Goal: Find specific page/section: Find specific page/section

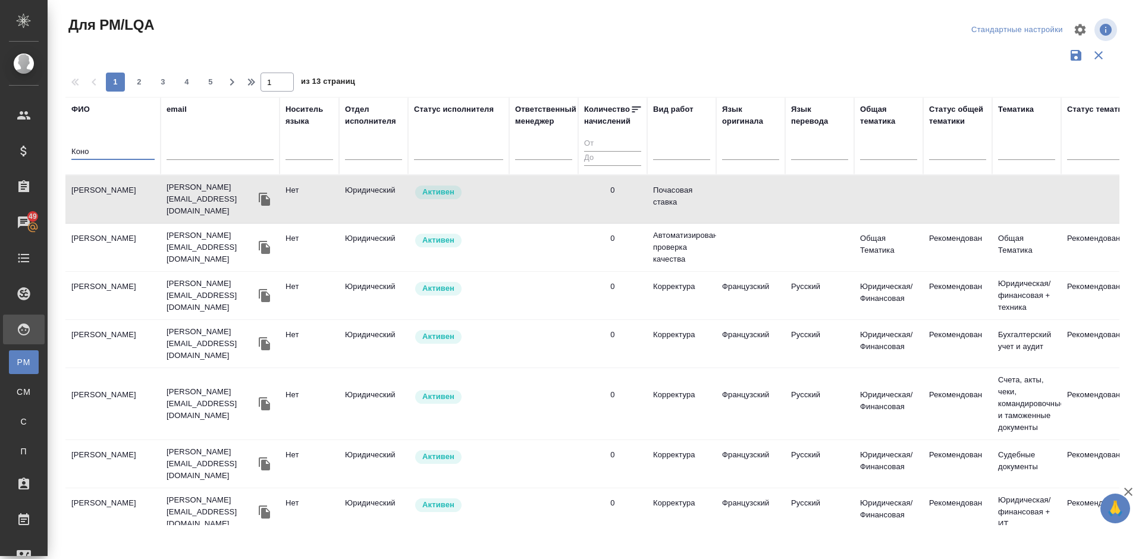
drag, startPoint x: 105, startPoint y: 150, endPoint x: 57, endPoint y: 153, distance: 48.3
click at [57, 153] on div "Для PM/LQA Стандартные настройки 1 2 3 4 5 1 из 13 страниц ФИО Коно email Носит…" at bounding box center [595, 266] width 1095 height 532
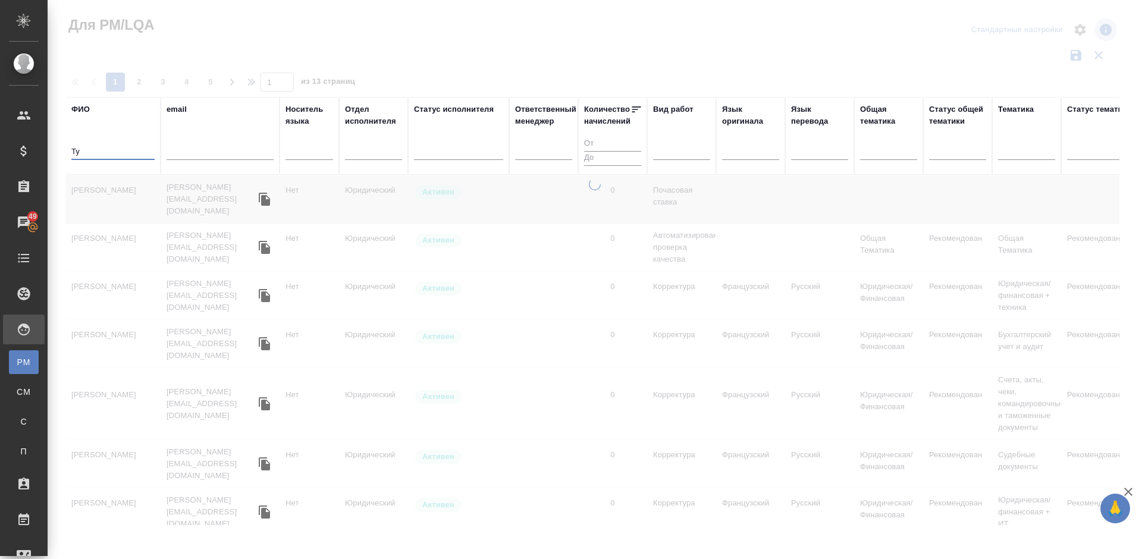
type input "Т"
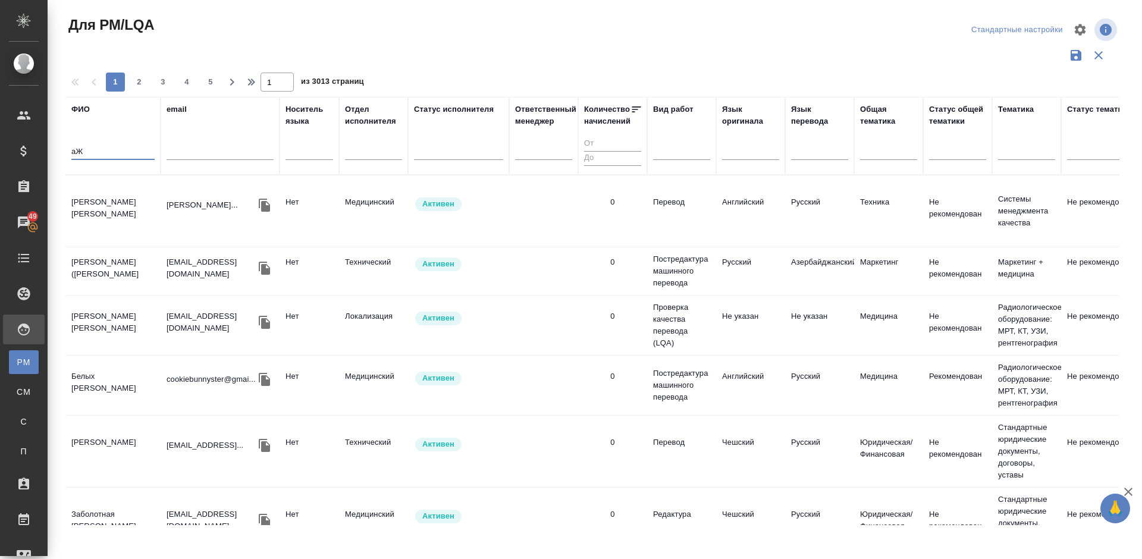
type input "а"
type input "В"
type input "Ажив"
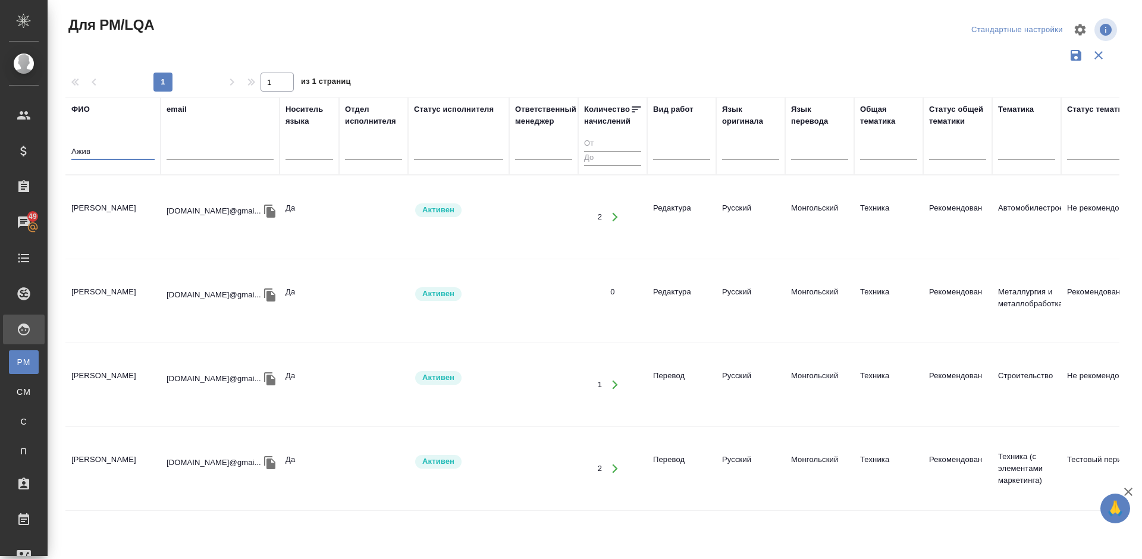
click at [117, 220] on td "[PERSON_NAME]" at bounding box center [112, 217] width 95 height 42
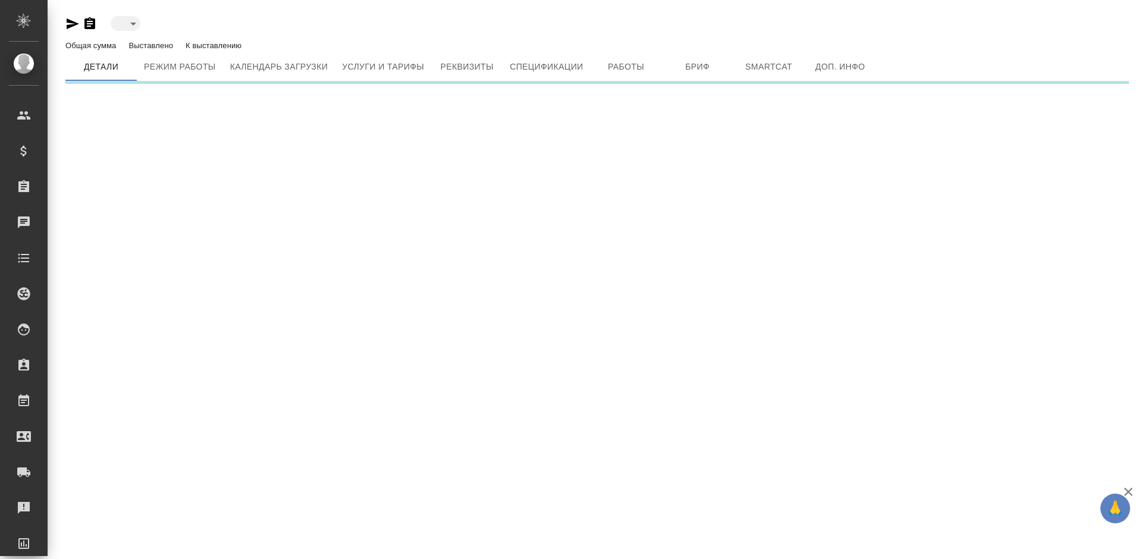
type input "active"
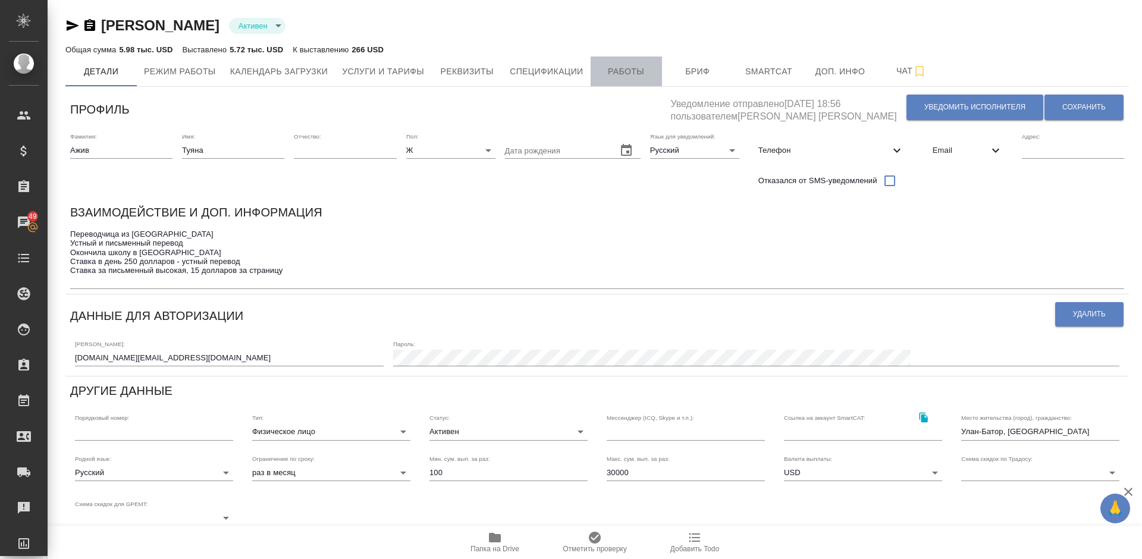
click at [624, 66] on span "Работы" at bounding box center [626, 71] width 57 height 15
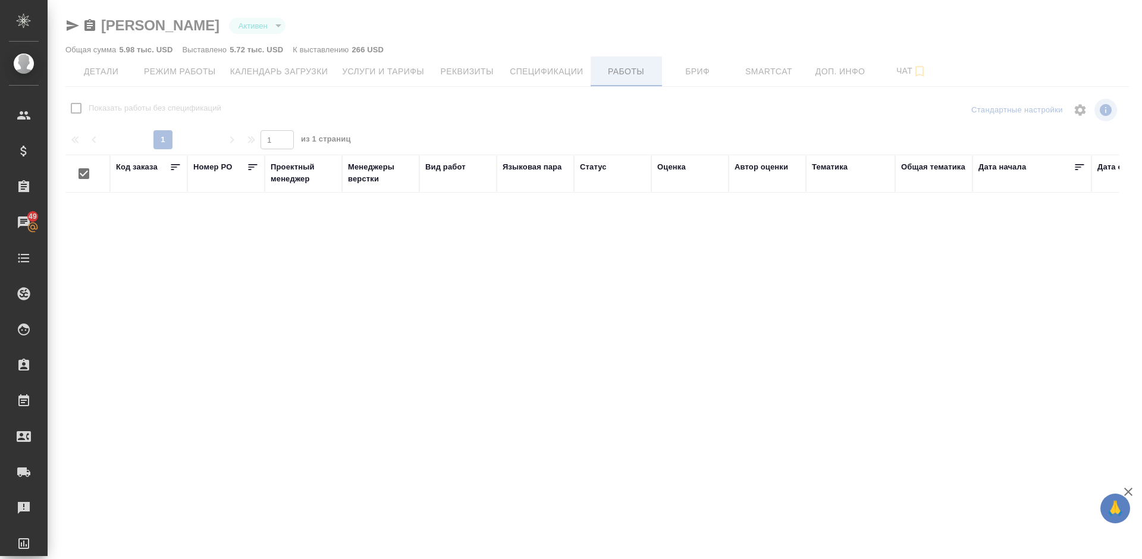
checkbox input "false"
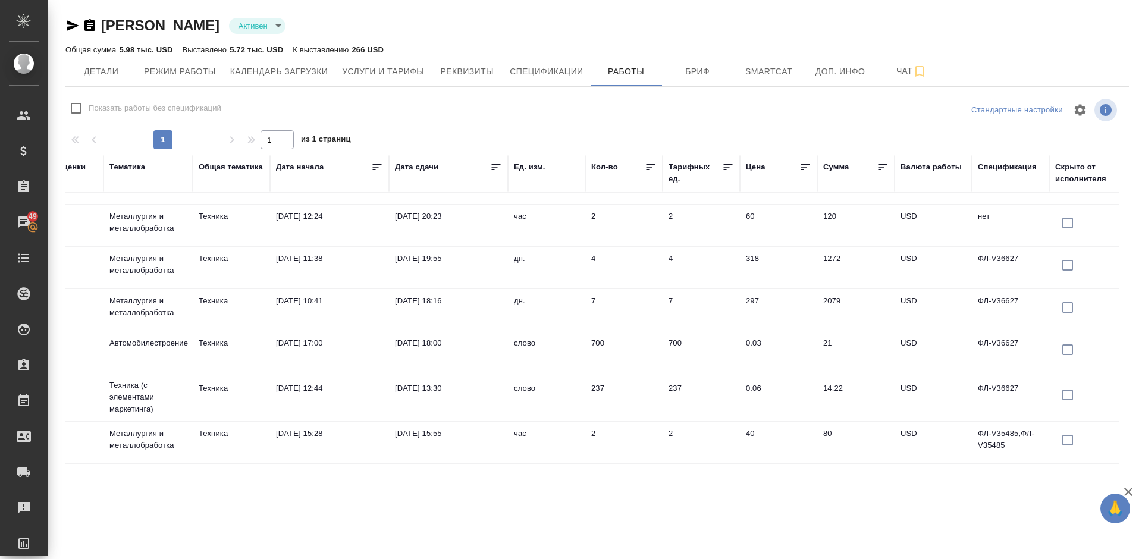
scroll to position [109, 703]
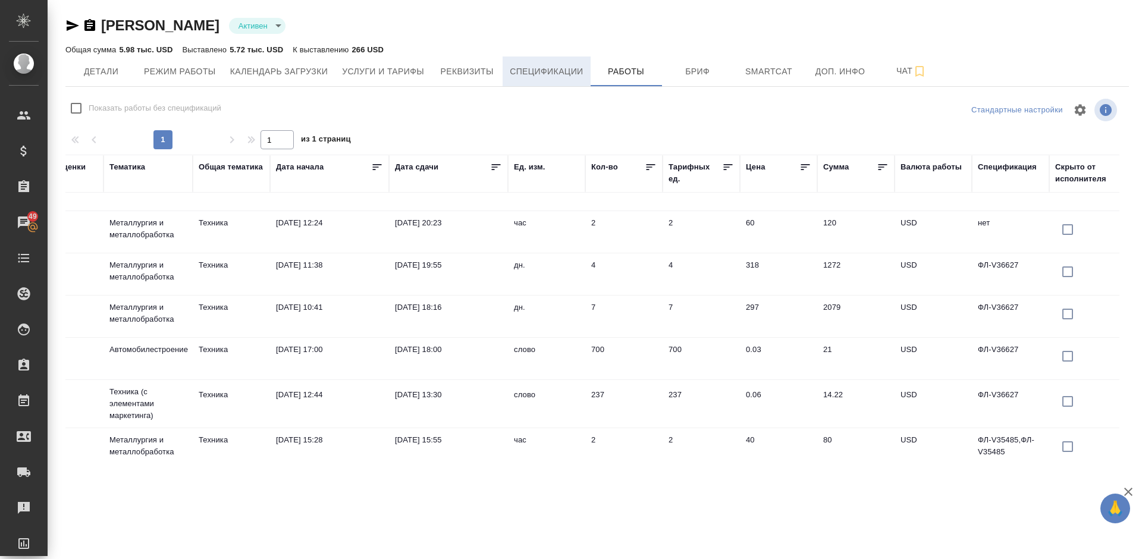
click at [540, 70] on span "Спецификации" at bounding box center [546, 71] width 73 height 15
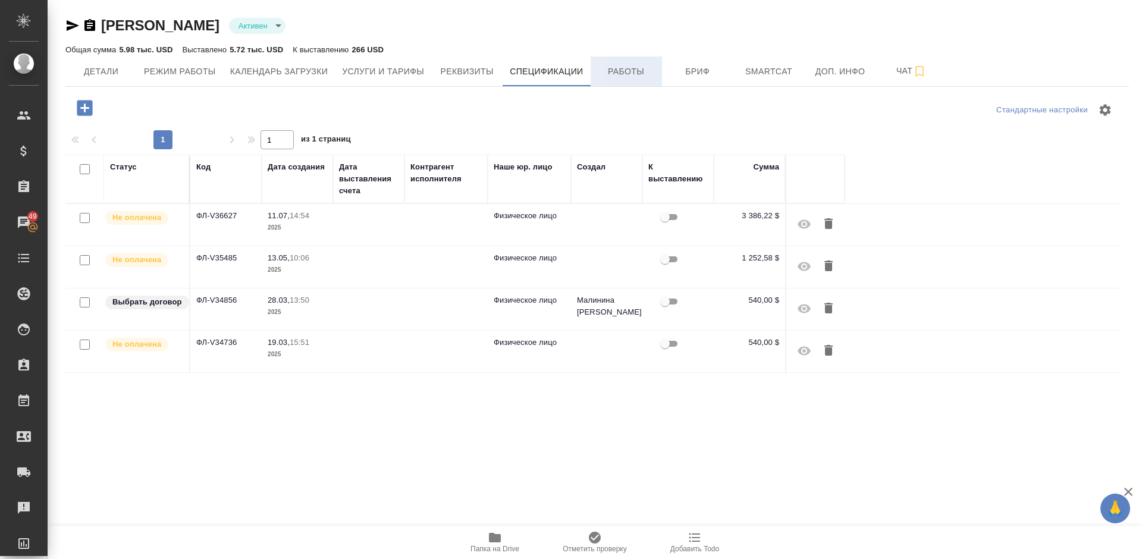
click at [630, 74] on span "Работы" at bounding box center [626, 71] width 57 height 15
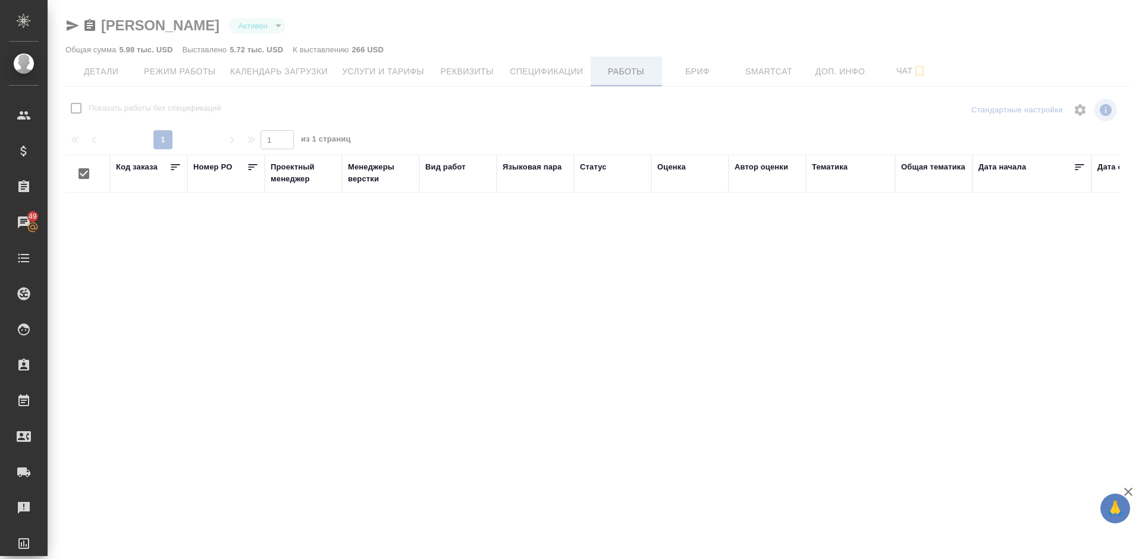
checkbox input "false"
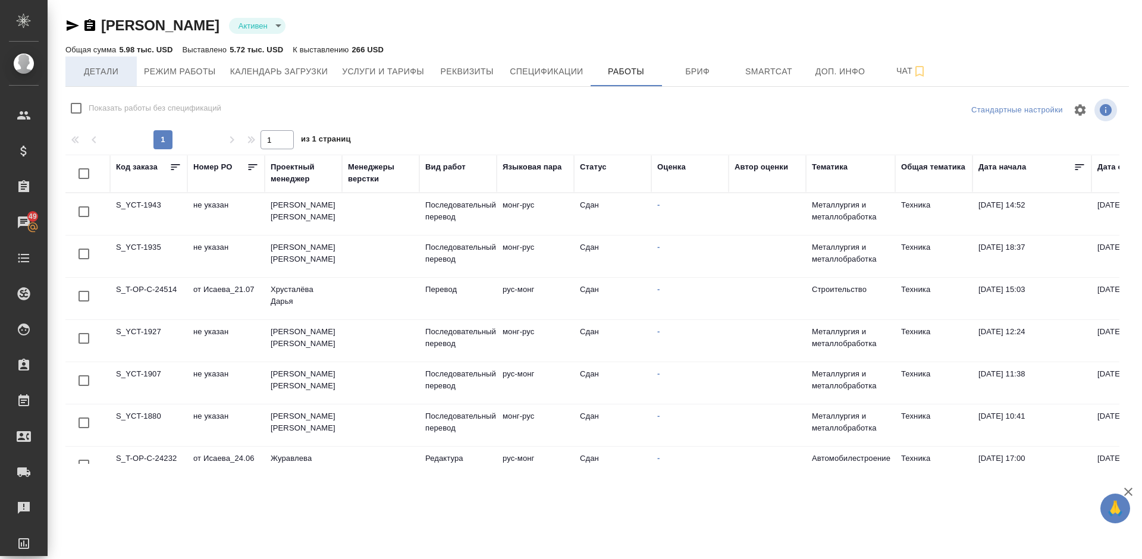
click at [104, 71] on span "Детали" at bounding box center [101, 71] width 57 height 15
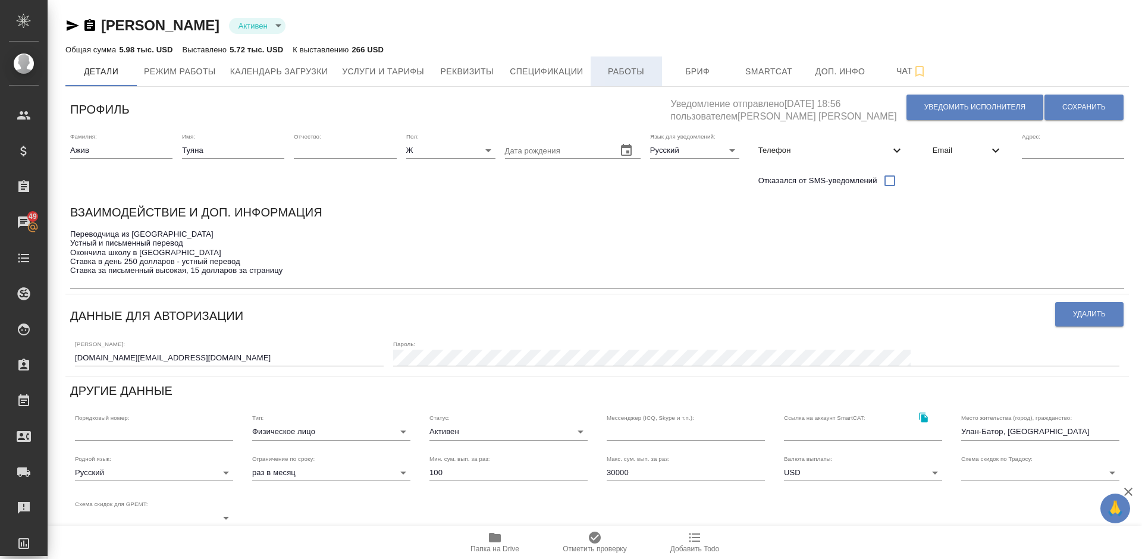
click at [631, 69] on span "Работы" at bounding box center [626, 71] width 57 height 15
click at [118, 68] on span "Детали" at bounding box center [101, 71] width 57 height 15
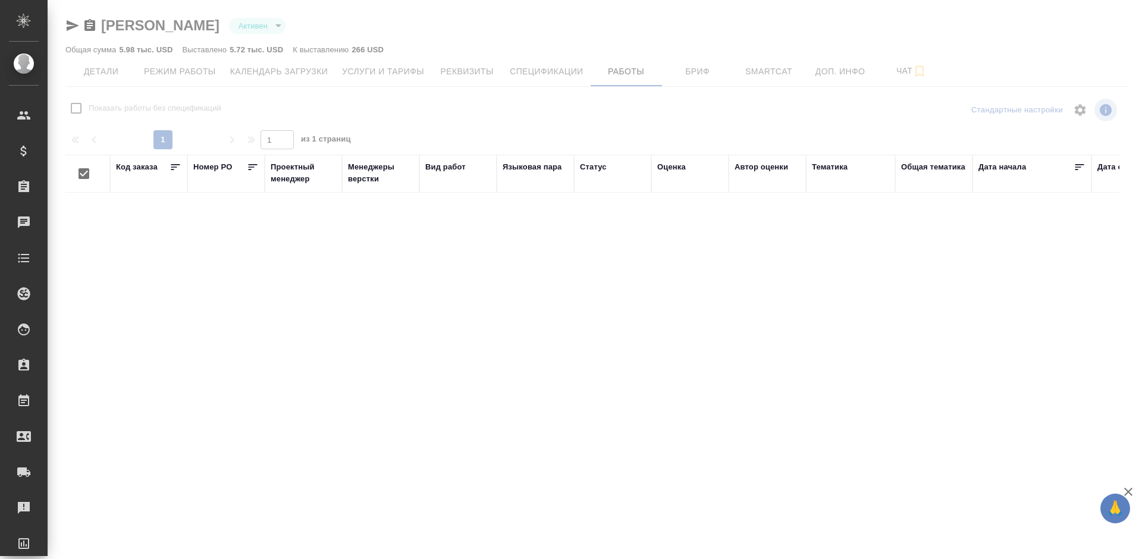
checkbox input "false"
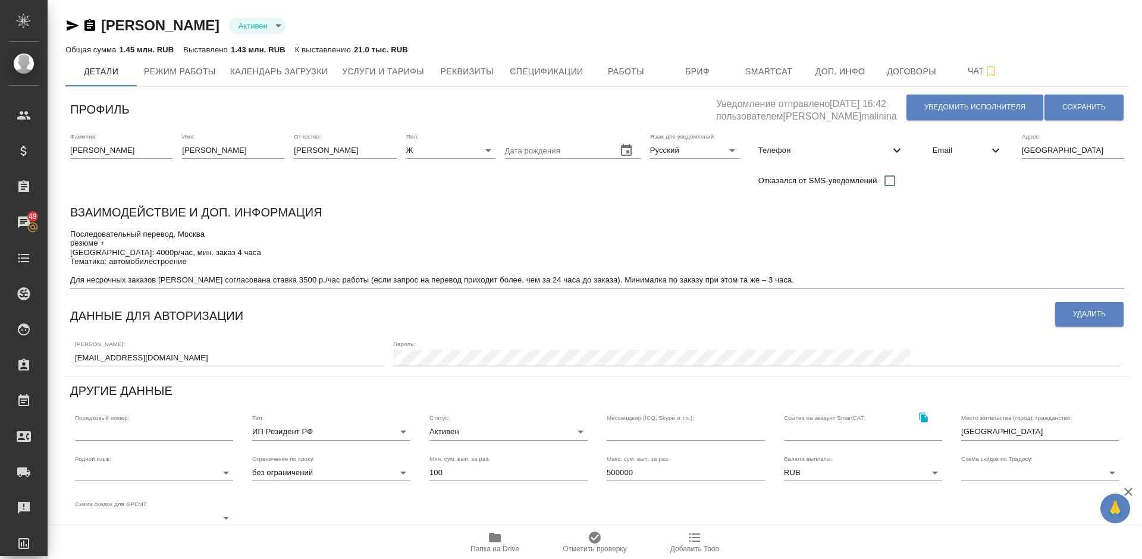
click at [496, 536] on icon "button" at bounding box center [495, 538] width 12 height 10
